Goal: Information Seeking & Learning: Learn about a topic

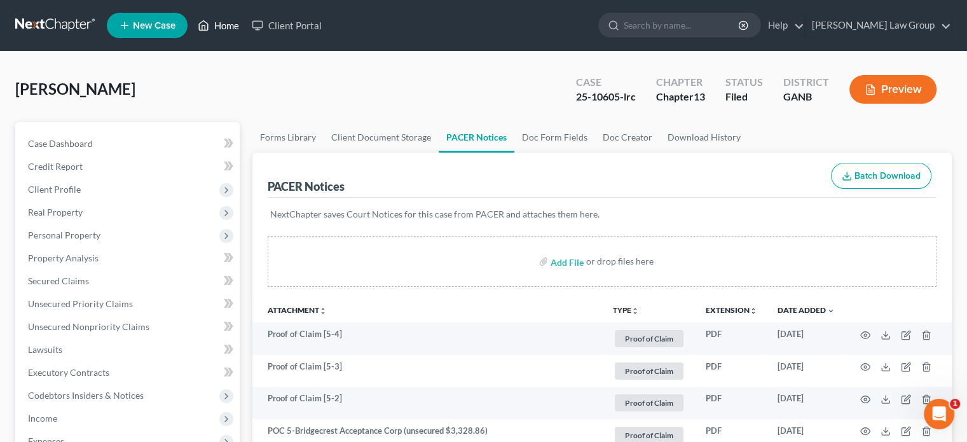
drag, startPoint x: 221, startPoint y: 11, endPoint x: 224, endPoint y: 25, distance: 14.2
click at [221, 12] on ul "New Case Home Client Portal - No Result - See all results Or Press Enter... Hel…" at bounding box center [529, 25] width 845 height 33
click at [226, 24] on link "Home" at bounding box center [218, 25] width 54 height 23
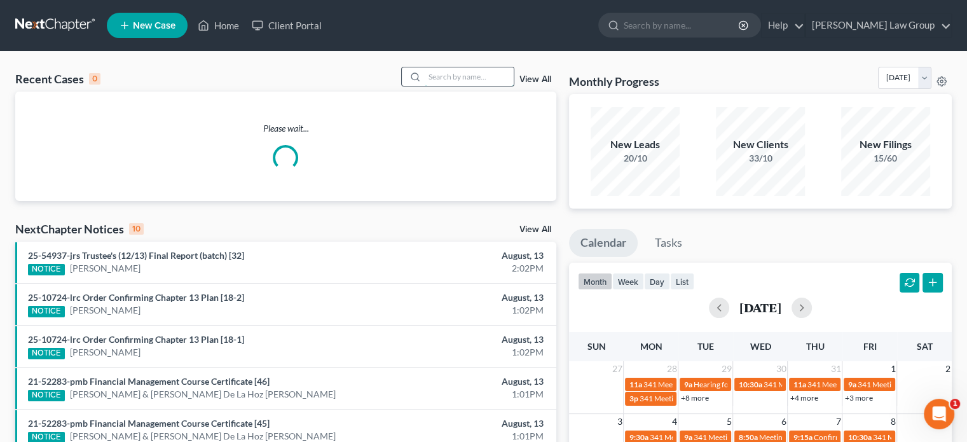
click at [450, 74] on input "search" at bounding box center [469, 76] width 89 height 18
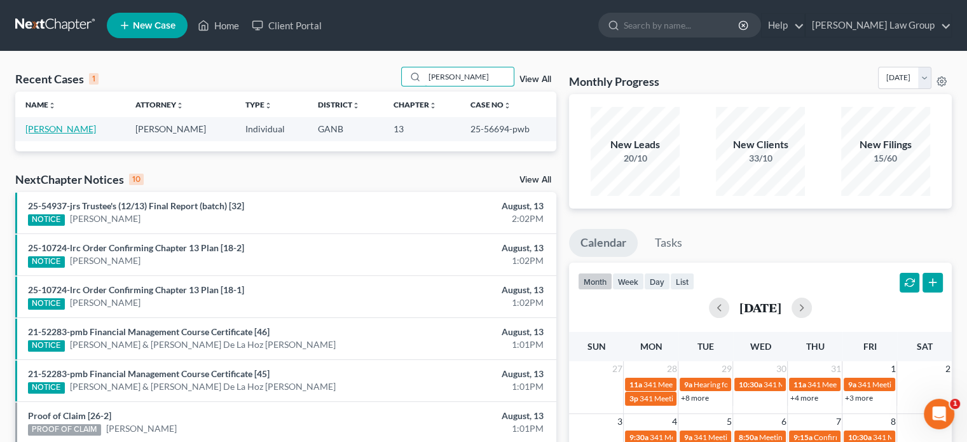
type input "[PERSON_NAME]"
click at [43, 131] on link "[PERSON_NAME]" at bounding box center [60, 128] width 71 height 11
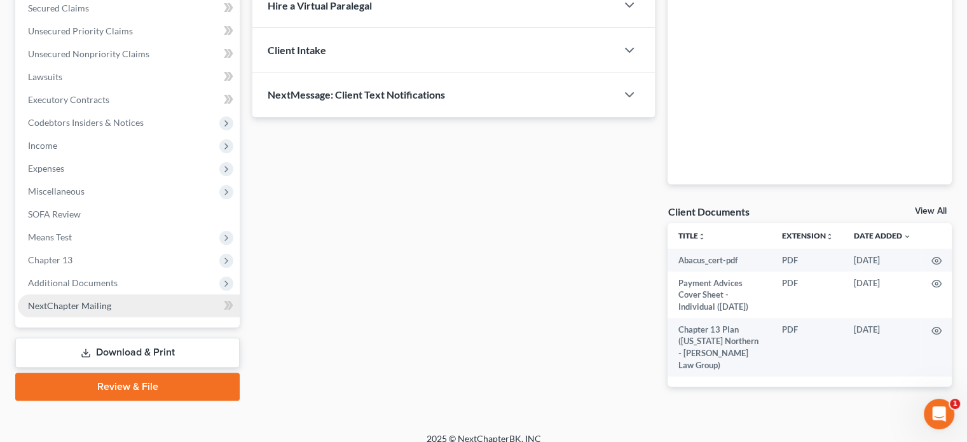
scroll to position [285, 0]
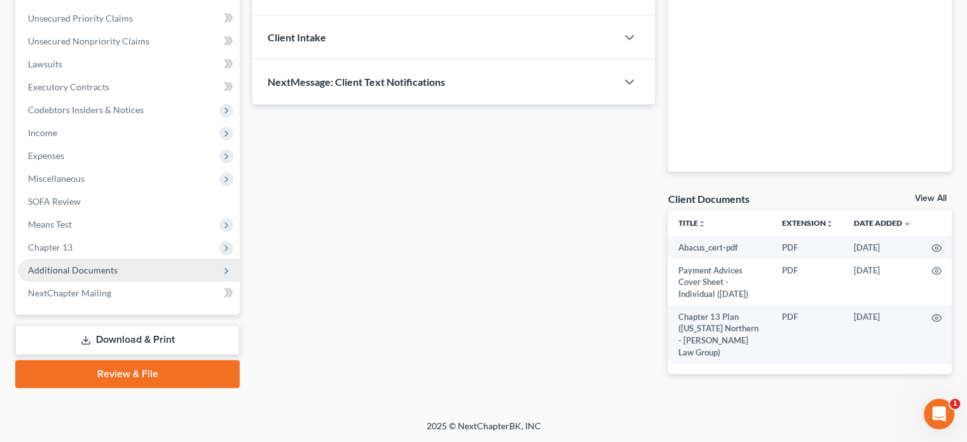
click at [66, 264] on span "Additional Documents" at bounding box center [73, 269] width 90 height 11
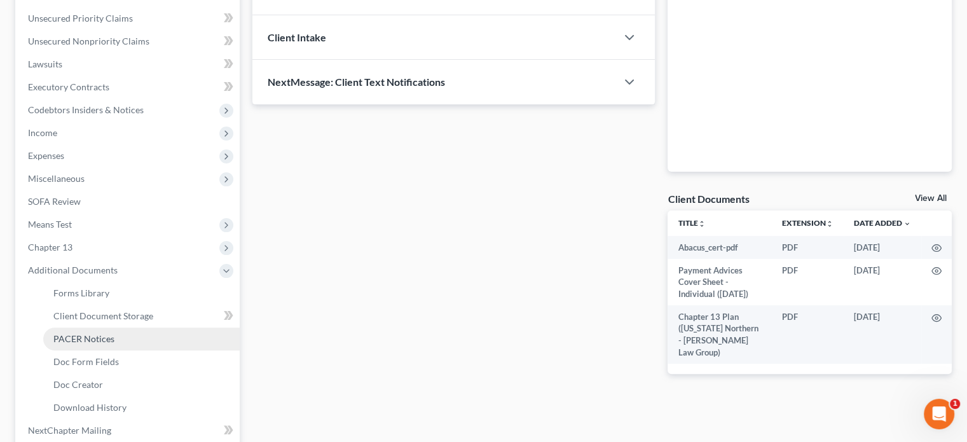
click at [76, 338] on span "PACER Notices" at bounding box center [83, 338] width 61 height 11
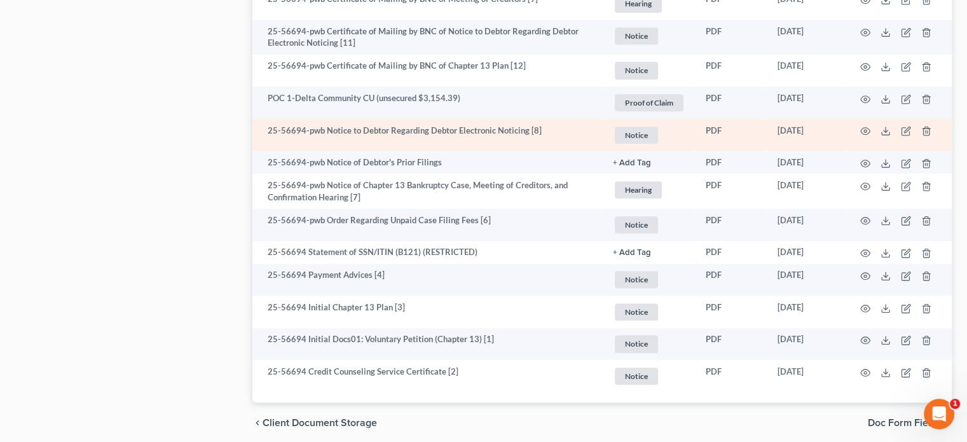
scroll to position [1208, 0]
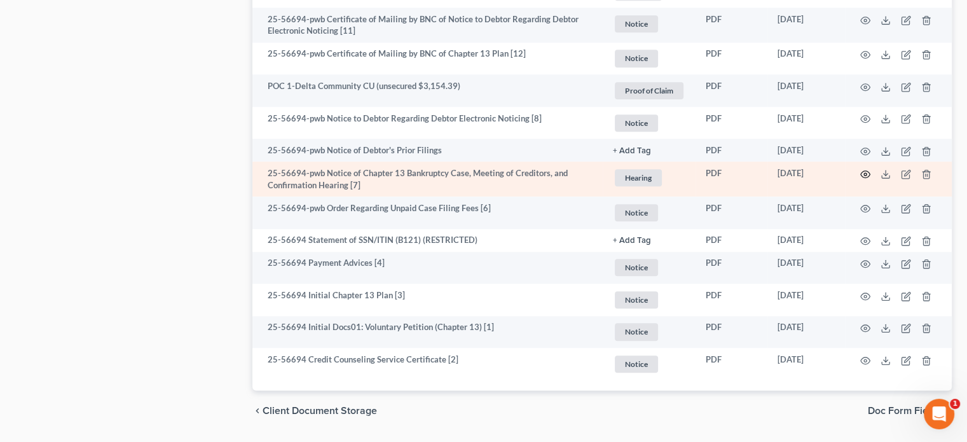
click at [867, 169] on icon "button" at bounding box center [865, 174] width 10 height 10
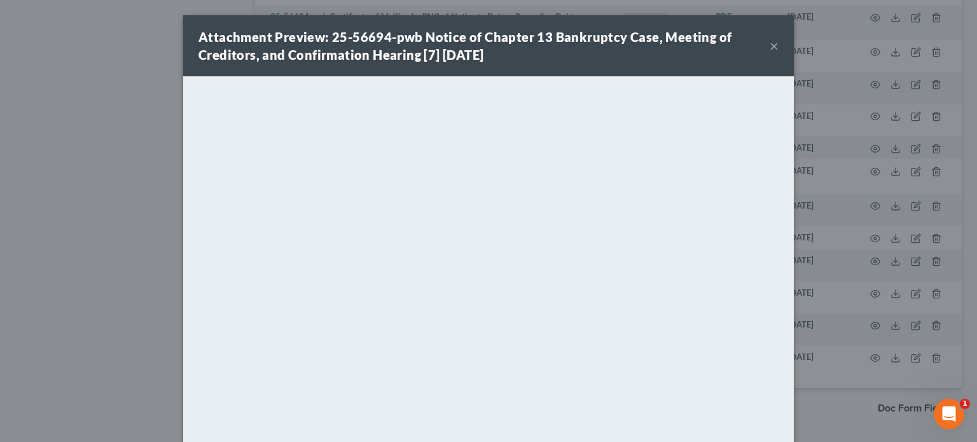
click at [769, 48] on button "×" at bounding box center [773, 45] width 9 height 15
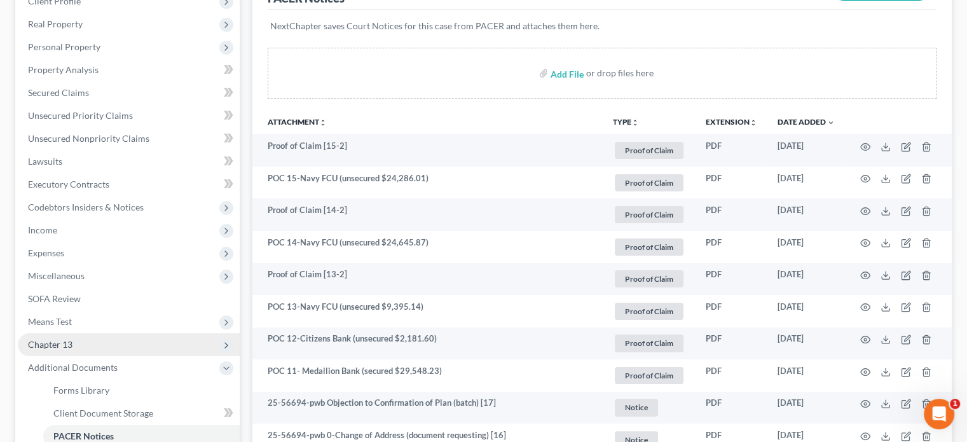
scroll to position [191, 0]
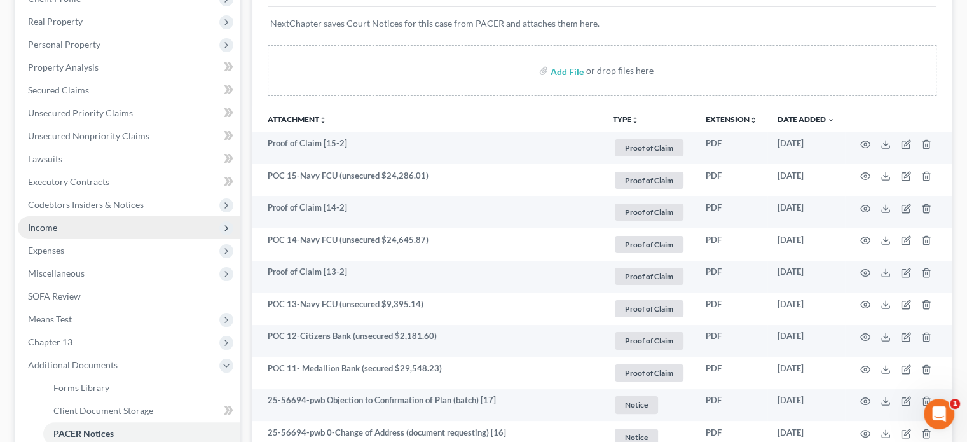
click at [46, 228] on span "Income" at bounding box center [42, 227] width 29 height 11
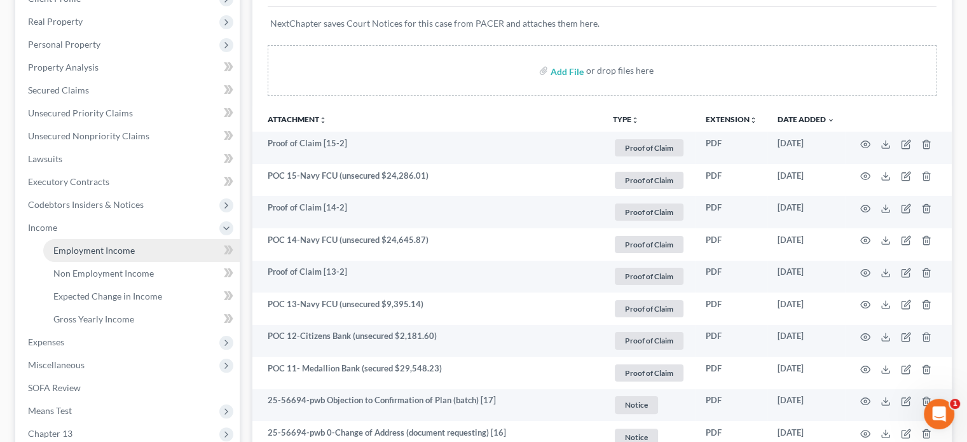
drag, startPoint x: 81, startPoint y: 249, endPoint x: 132, endPoint y: 247, distance: 50.9
click at [83, 248] on span "Employment Income" at bounding box center [93, 250] width 81 height 11
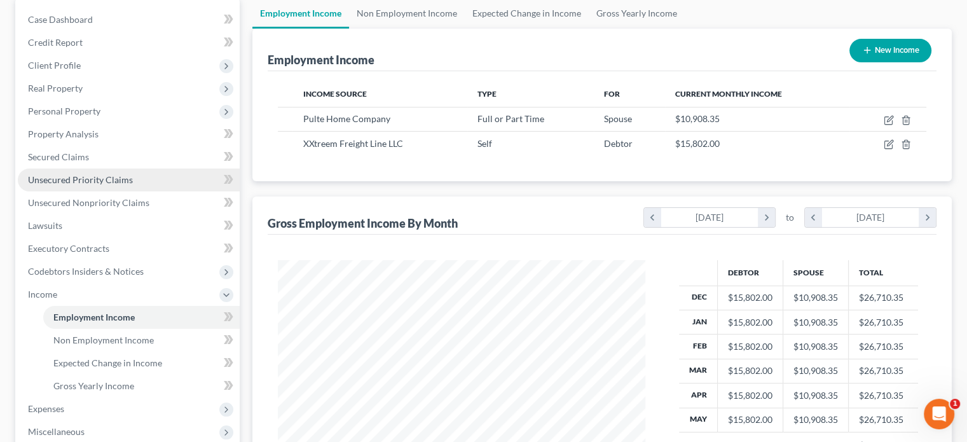
scroll to position [127, 0]
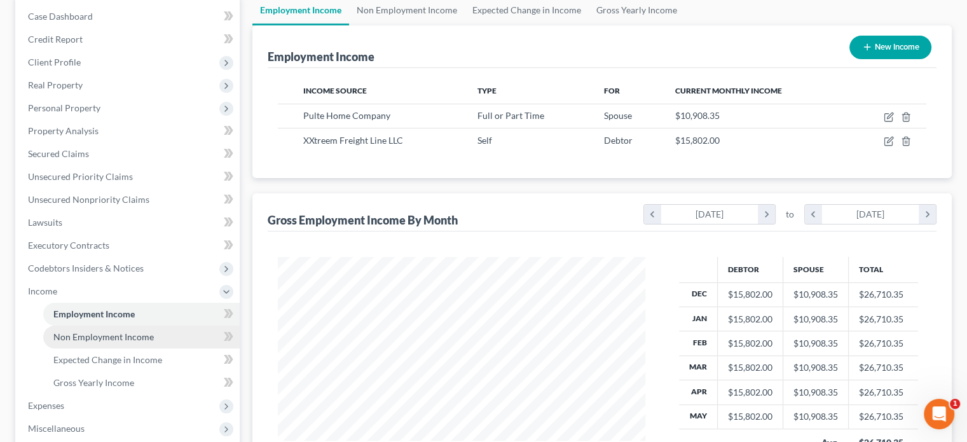
click at [92, 337] on span "Non Employment Income" at bounding box center [103, 336] width 100 height 11
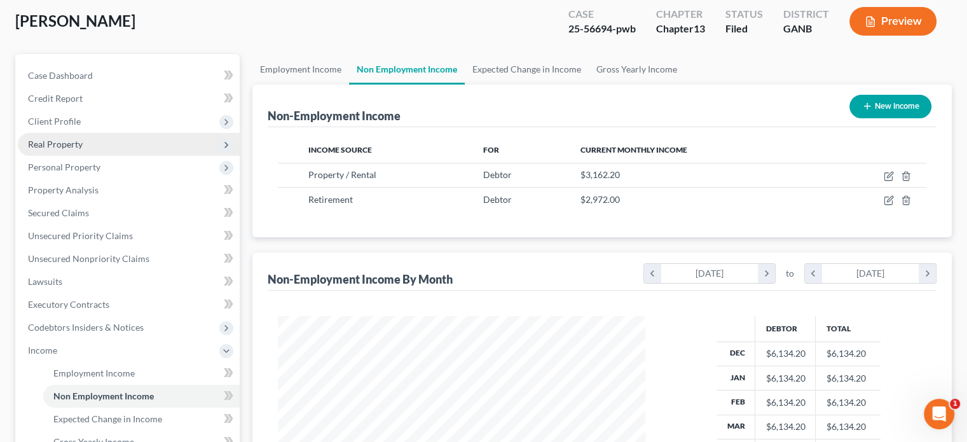
scroll to position [64, 0]
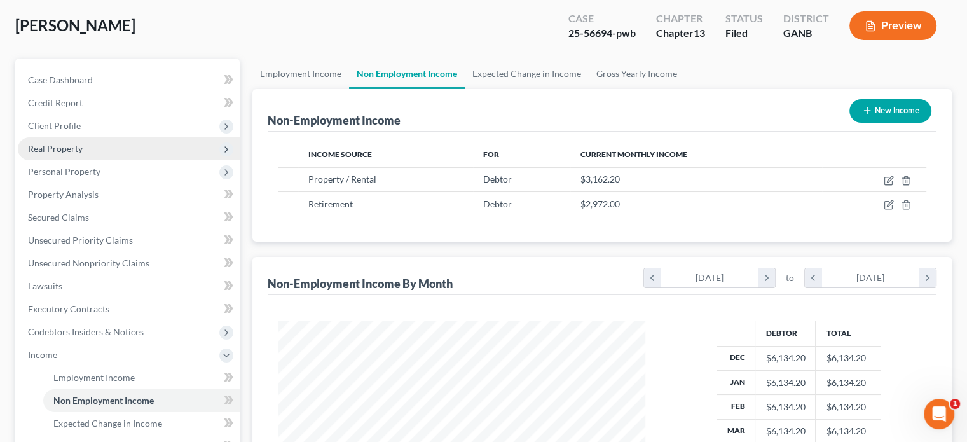
click at [62, 145] on span "Real Property" at bounding box center [55, 148] width 55 height 11
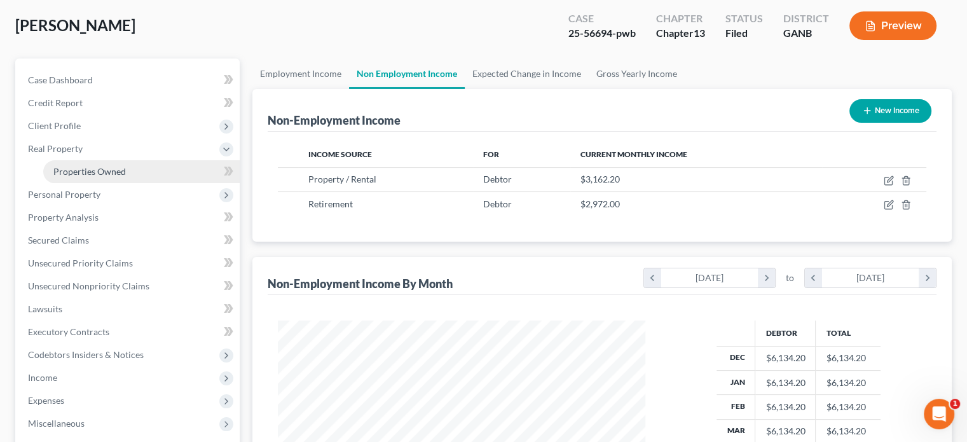
click at [71, 168] on span "Properties Owned" at bounding box center [89, 171] width 72 height 11
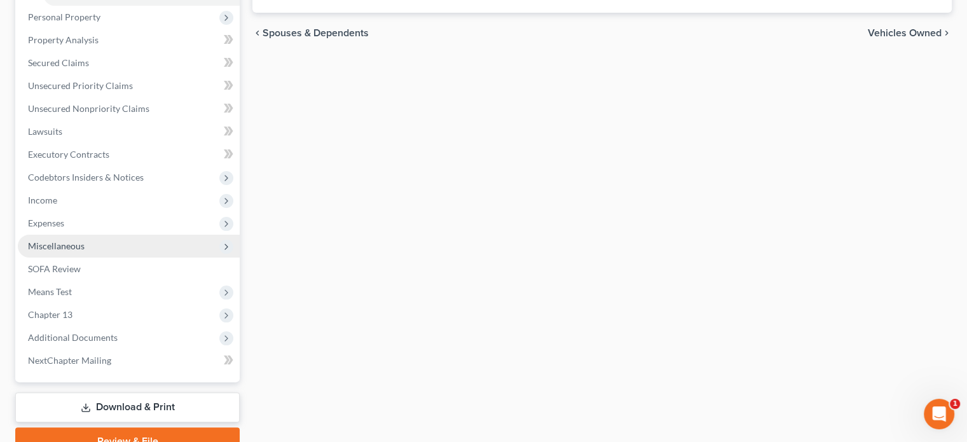
scroll to position [238, 0]
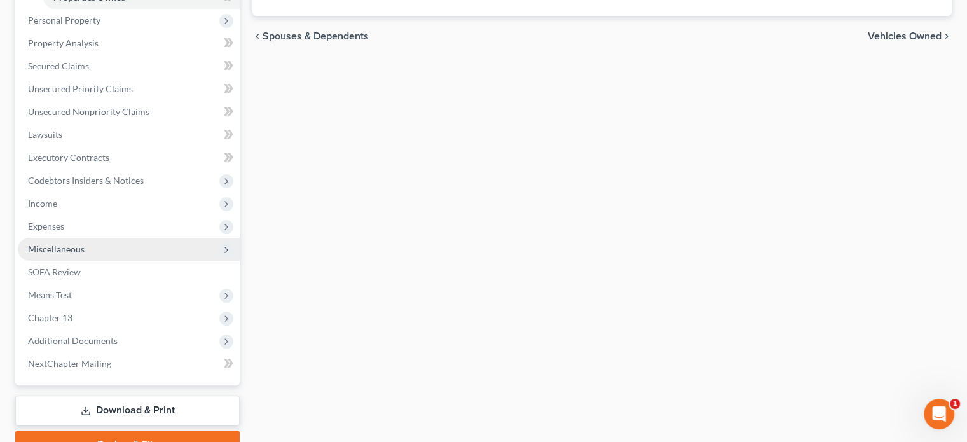
click at [60, 247] on span "Miscellaneous" at bounding box center [56, 249] width 57 height 11
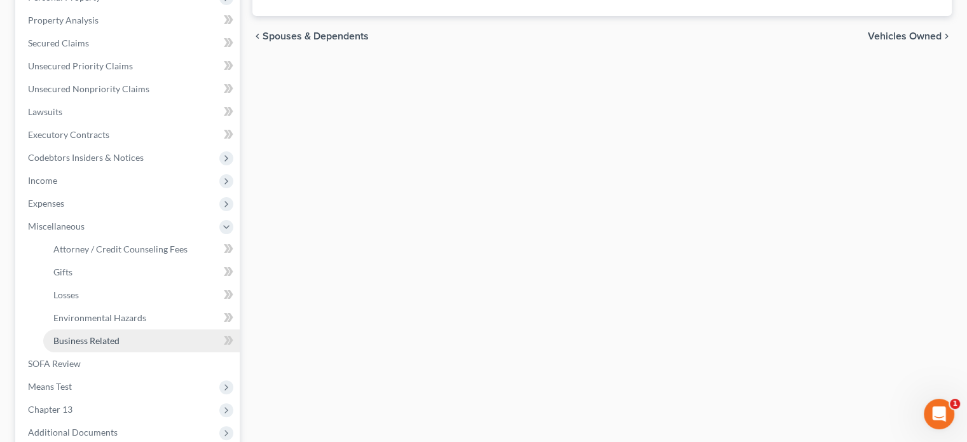
click at [97, 338] on span "Business Related" at bounding box center [86, 340] width 66 height 11
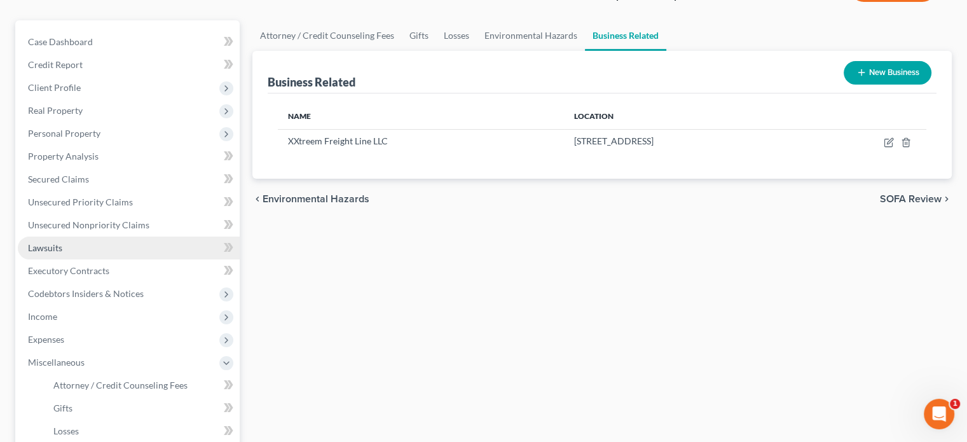
scroll to position [64, 0]
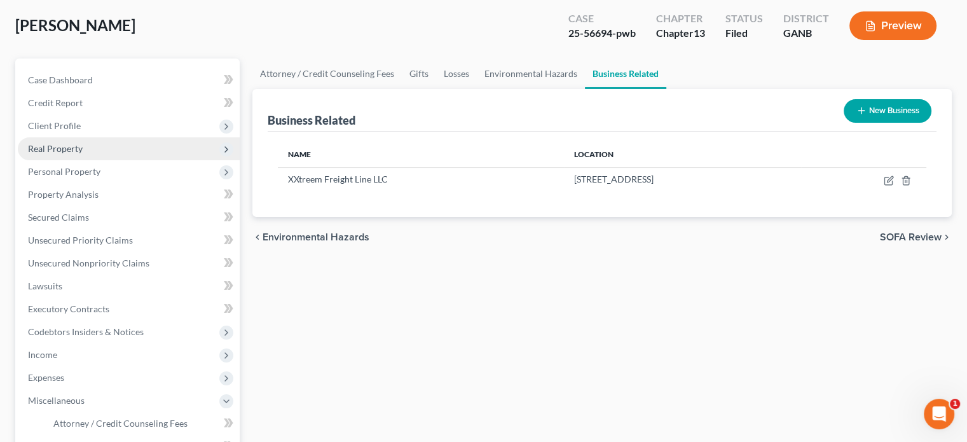
click at [63, 147] on span "Real Property" at bounding box center [55, 148] width 55 height 11
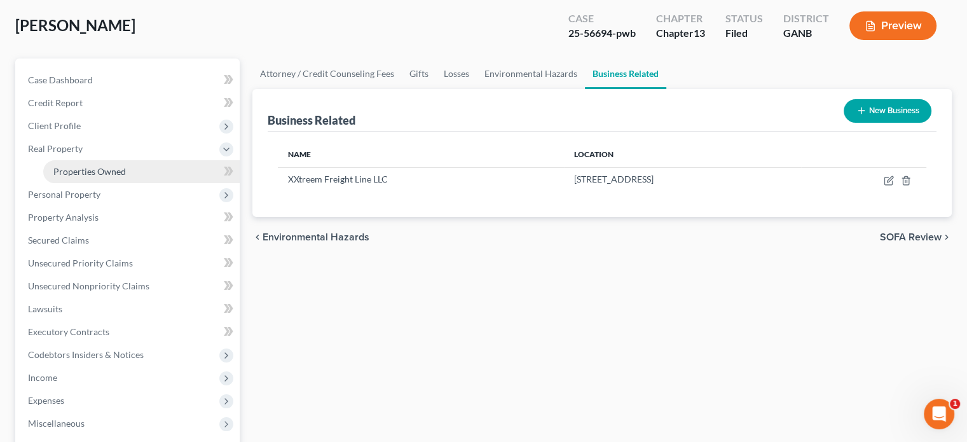
click at [61, 170] on span "Properties Owned" at bounding box center [89, 171] width 72 height 11
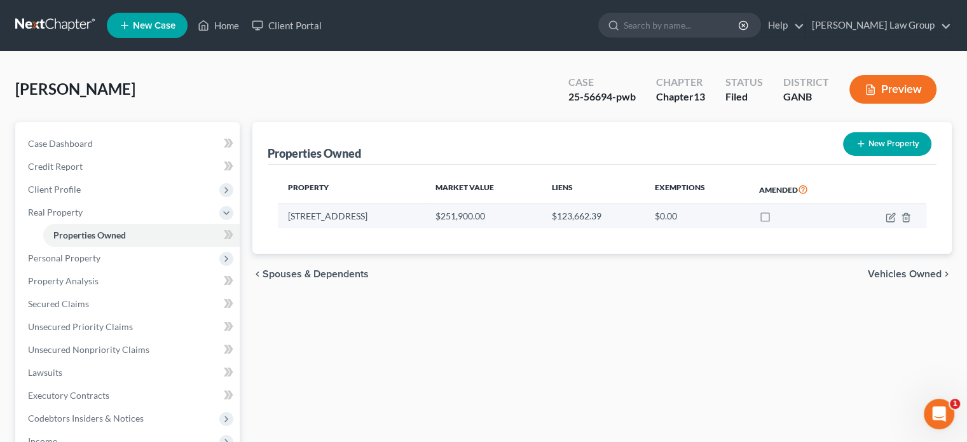
click at [306, 217] on td "[STREET_ADDRESS]" at bounding box center [352, 216] width 148 height 24
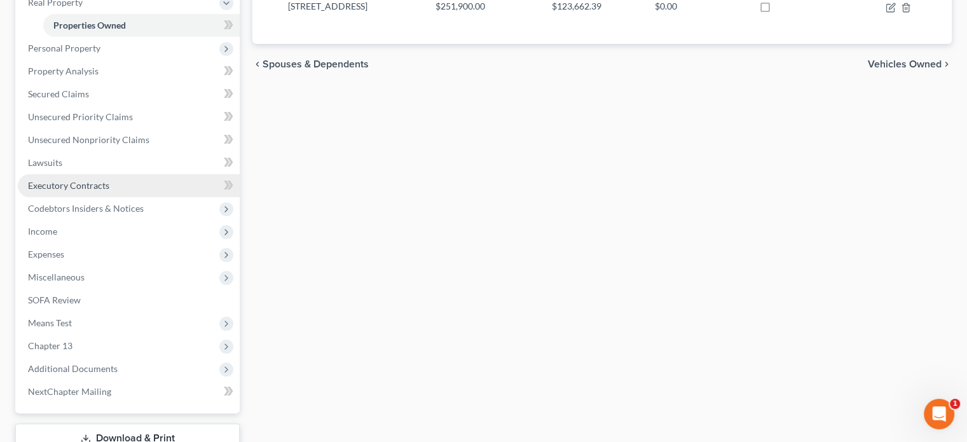
scroll to position [301, 0]
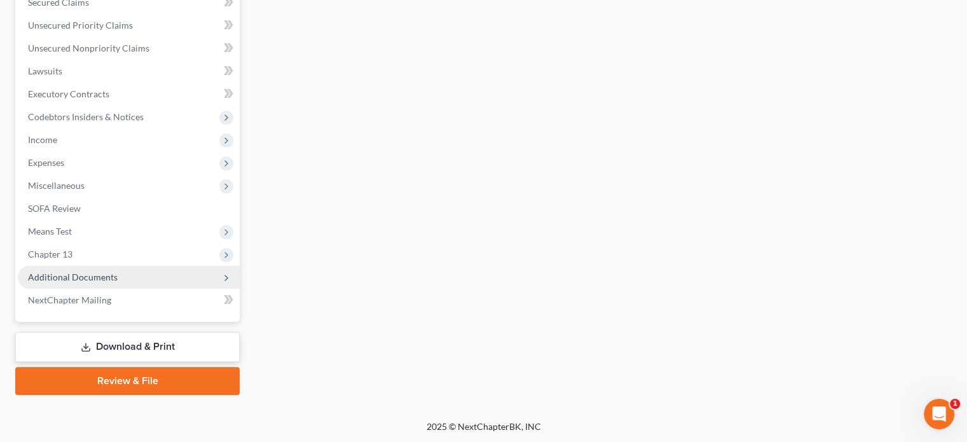
click at [56, 277] on span "Additional Documents" at bounding box center [73, 276] width 90 height 11
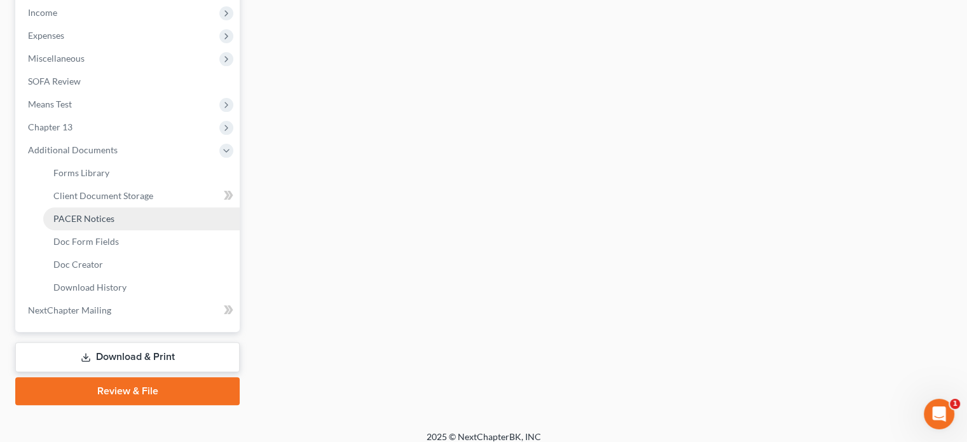
click at [79, 216] on span "PACER Notices" at bounding box center [83, 218] width 61 height 11
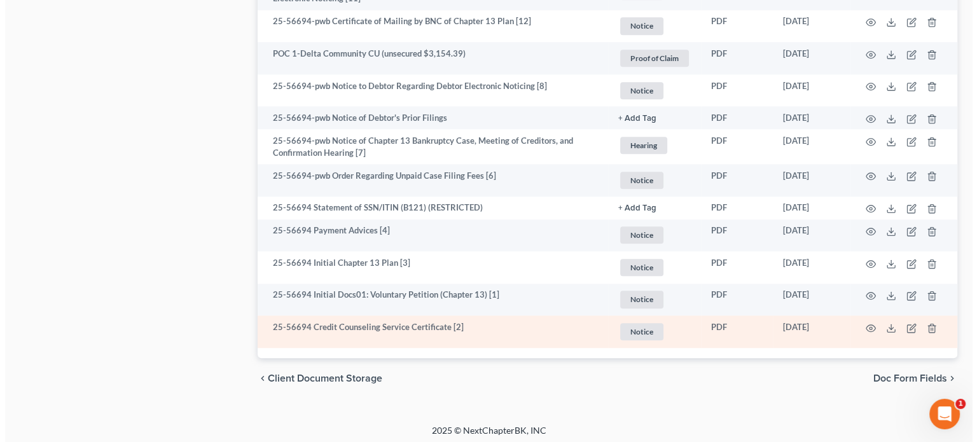
scroll to position [1243, 0]
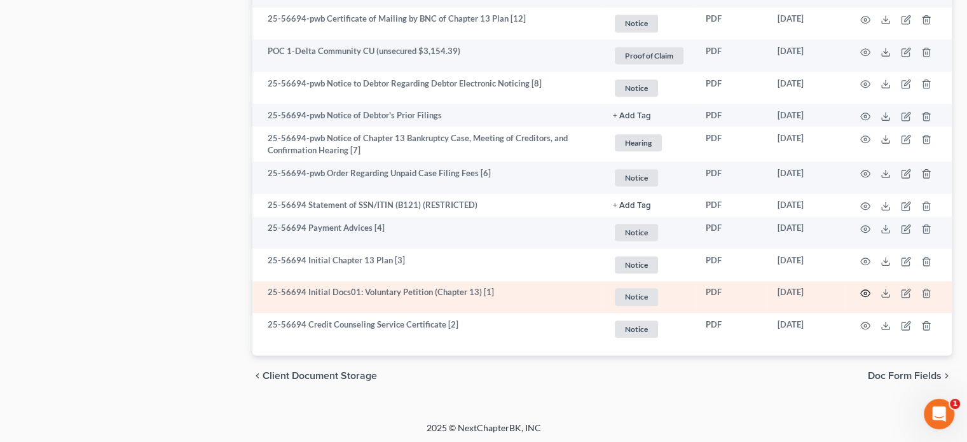
click at [865, 289] on icon "button" at bounding box center [865, 293] width 10 height 10
